Goal: Transaction & Acquisition: Purchase product/service

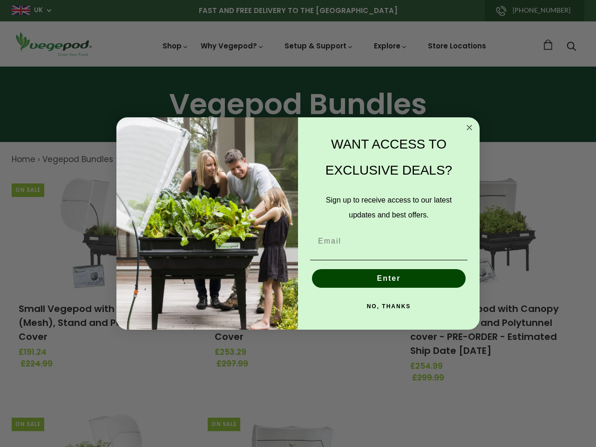
click at [298, 224] on div "WANT ACCESS TO EXCLUSIVE DEALS? Sign up to receive access to our latest updates…" at bounding box center [384, 224] width 172 height 194
click at [470, 128] on icon "Close dialog" at bounding box center [469, 127] width 5 height 5
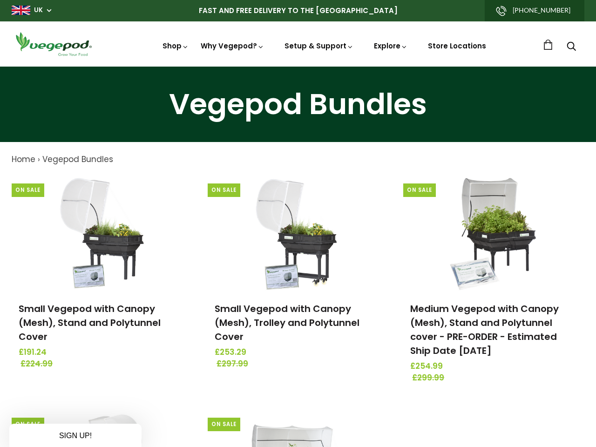
click at [389, 286] on div "Enter" at bounding box center [388, 300] width 163 height 28
click at [389, 307] on div "On Sale Medium Vegepod with Canopy (Mesh), Stand and Polytunnel cover - PRE-ORD…" at bounding box center [487, 284] width 196 height 219
